Goal: Task Accomplishment & Management: Manage account settings

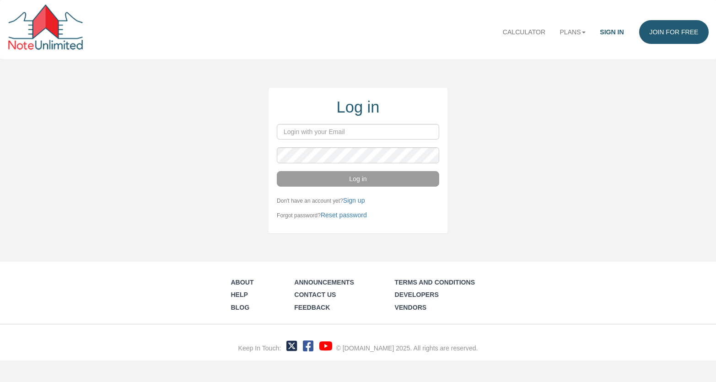
click at [287, 134] on input "email" at bounding box center [358, 132] width 162 height 16
click at [302, 135] on input "email" at bounding box center [358, 132] width 162 height 16
type input "[PERSON_NAME][EMAIL_ADDRESS][DOMAIN_NAME]"
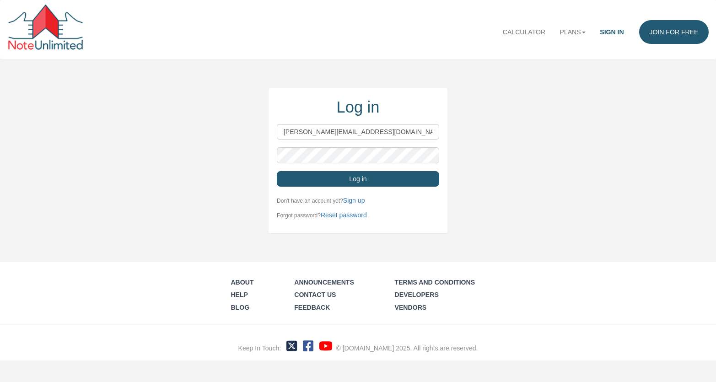
click at [364, 182] on button "Log in" at bounding box center [358, 179] width 162 height 16
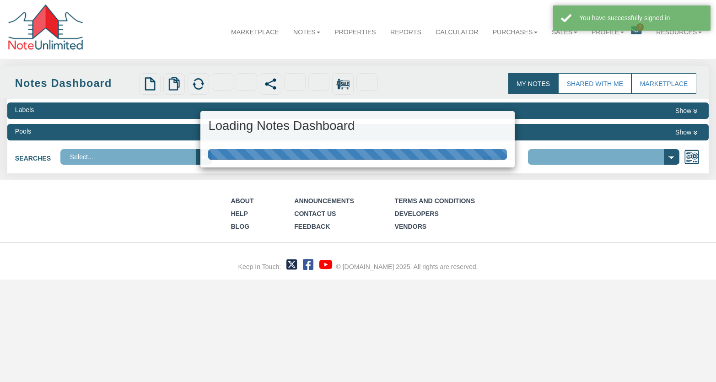
select select "3"
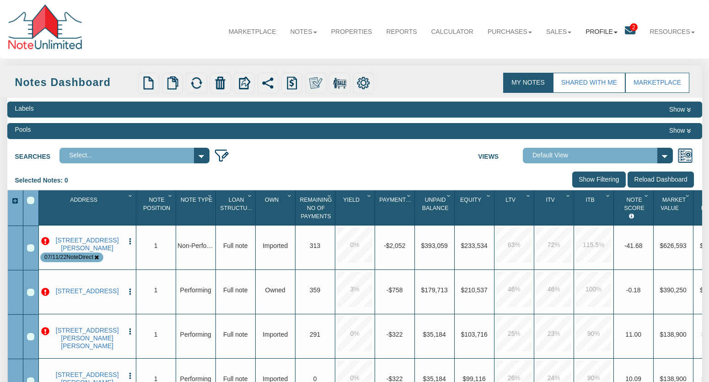
click at [617, 32] on link "Profile" at bounding box center [602, 31] width 46 height 23
click at [615, 32] on b at bounding box center [616, 33] width 4 height 2
click at [577, 55] on link "Admin" at bounding box center [602, 53] width 82 height 12
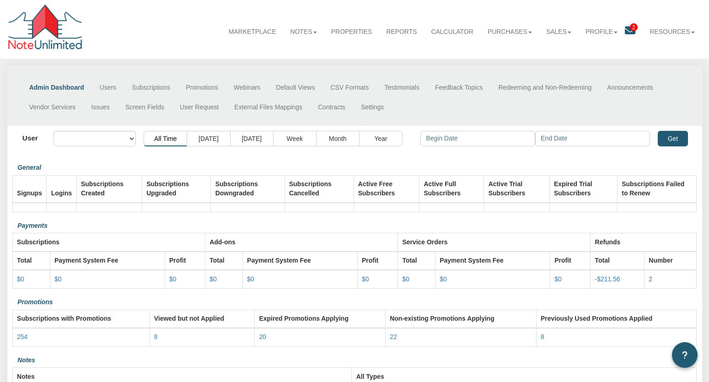
select select "object:2813"
